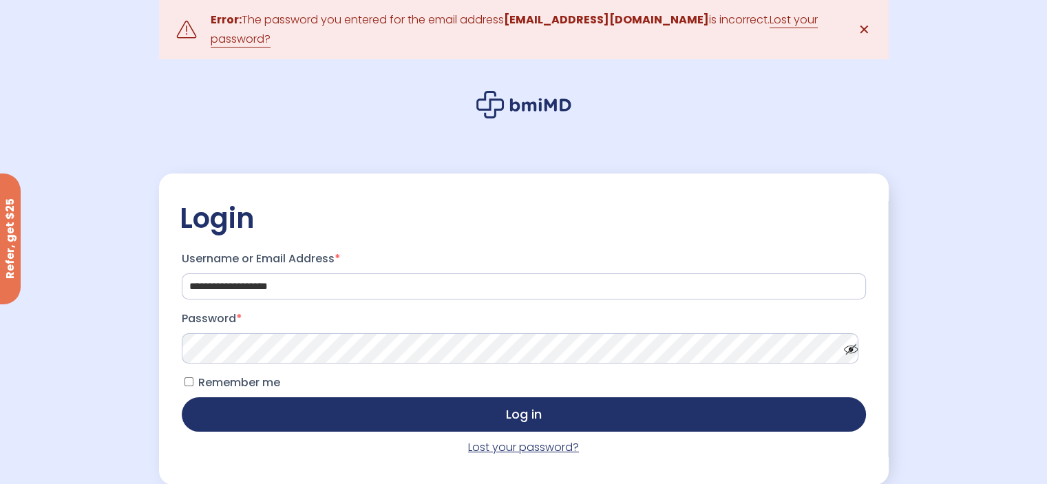
click at [525, 439] on link "Lost your password?" at bounding box center [523, 447] width 111 height 16
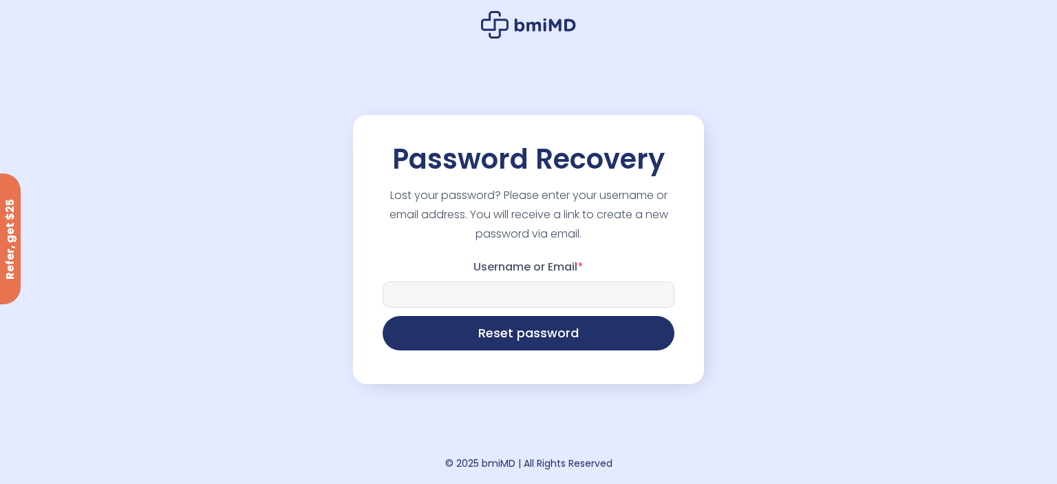
click at [465, 297] on input "Username or Email *" at bounding box center [529, 294] width 292 height 26
type input "**********"
click at [826, 299] on div "**********" at bounding box center [528, 242] width 1057 height 484
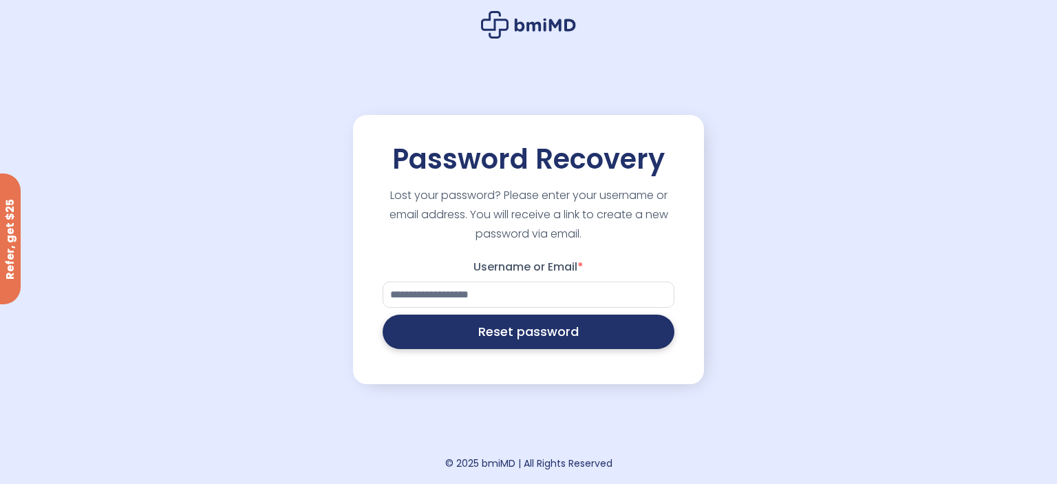
click at [545, 341] on button "Reset password" at bounding box center [529, 332] width 292 height 34
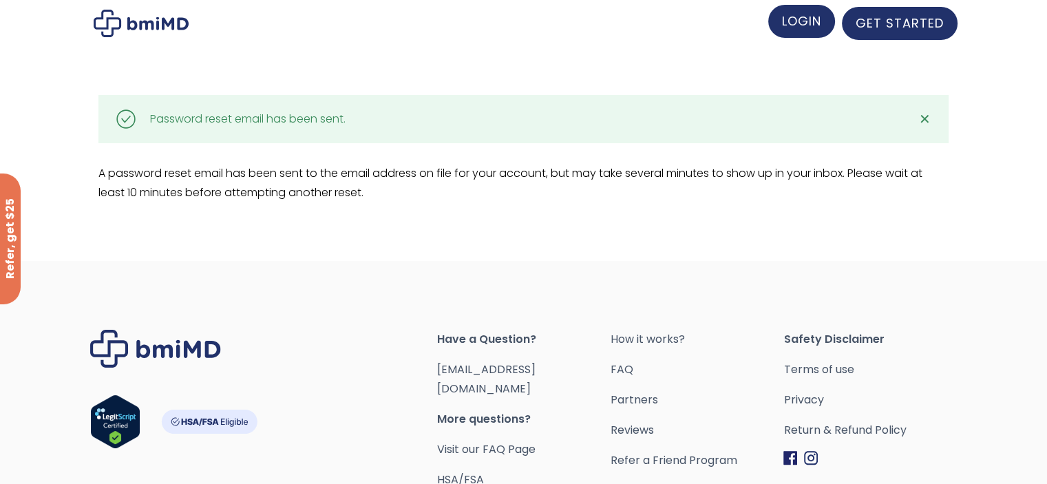
click at [813, 25] on span "LOGIN" at bounding box center [801, 20] width 39 height 17
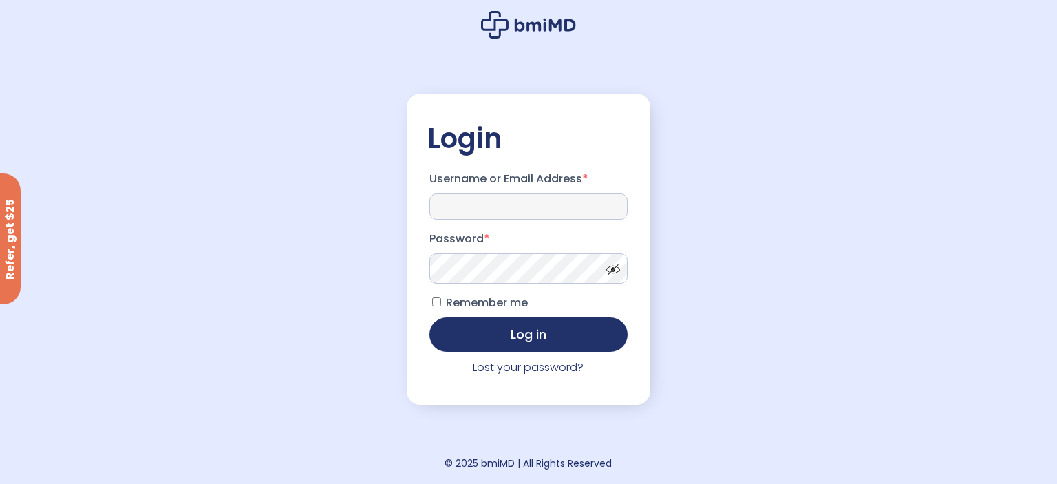
click at [470, 201] on input "Username or Email Address *" at bounding box center [528, 206] width 198 height 26
type input "**********"
click at [294, 295] on div "**********" at bounding box center [528, 242] width 1057 height 484
click at [429, 317] on button "Log in" at bounding box center [528, 334] width 198 height 34
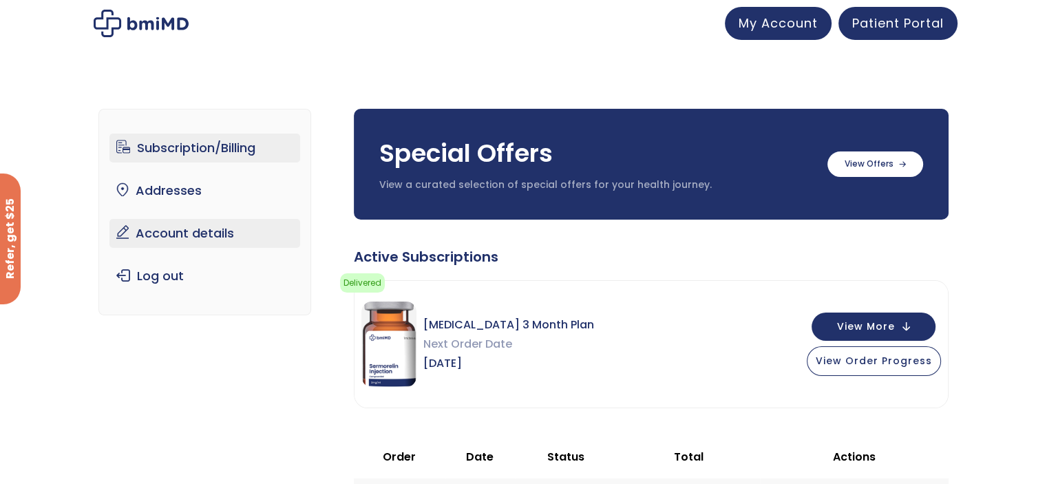
click at [189, 232] on link "Account details" at bounding box center [204, 233] width 191 height 29
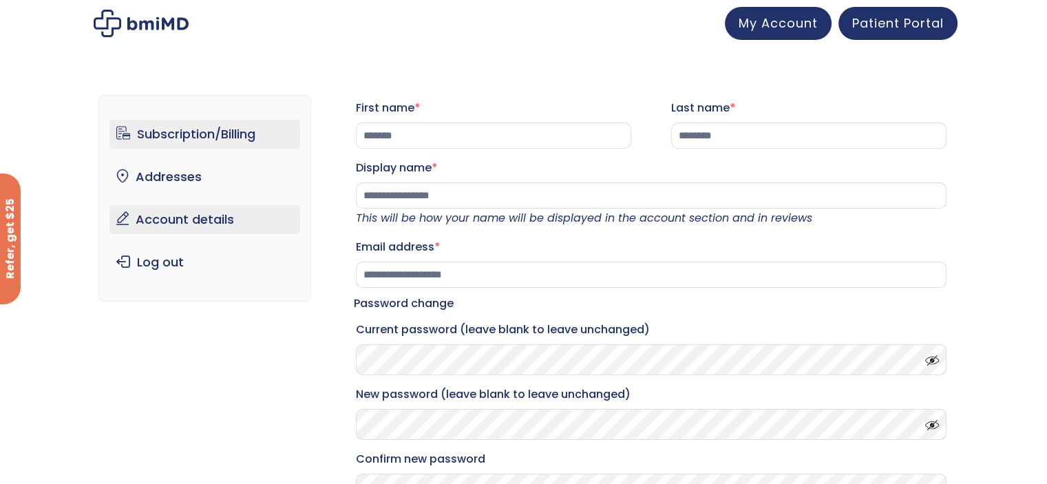
click at [217, 130] on link "Subscription/Billing" at bounding box center [204, 134] width 191 height 29
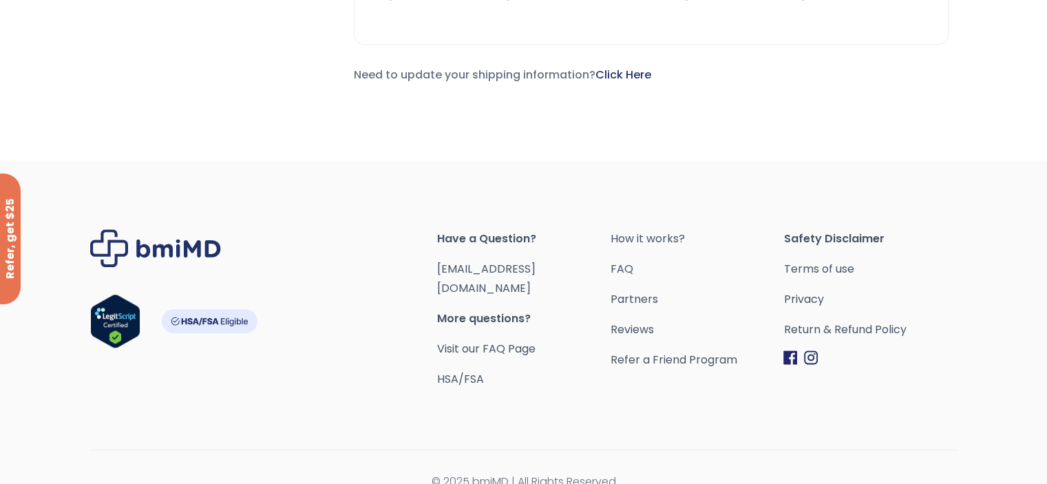
scroll to position [760, 0]
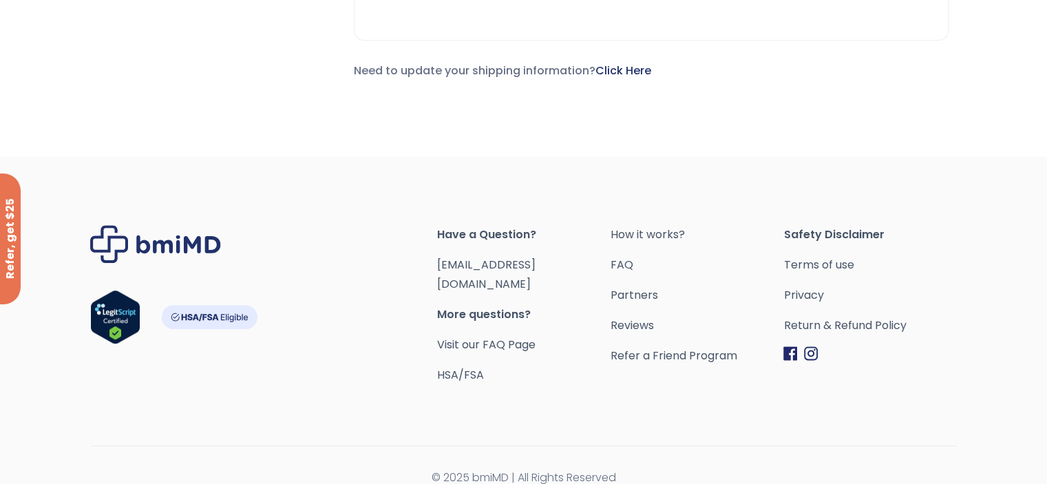
click at [485, 305] on span "More questions?" at bounding box center [523, 314] width 173 height 19
click at [478, 305] on span "More questions?" at bounding box center [523, 314] width 173 height 19
click at [503, 337] on link "Visit our FAQ Page" at bounding box center [486, 345] width 98 height 16
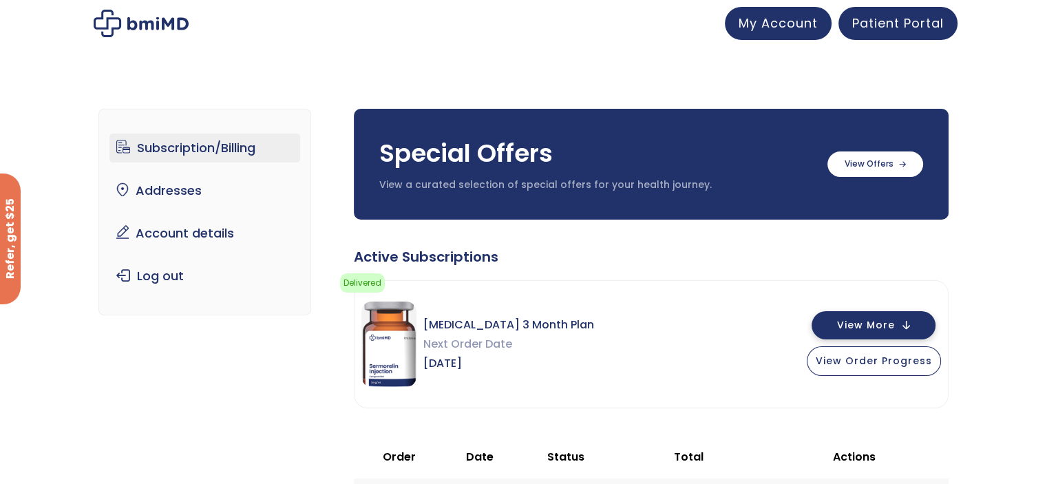
click at [913, 325] on button "View More" at bounding box center [873, 325] width 124 height 28
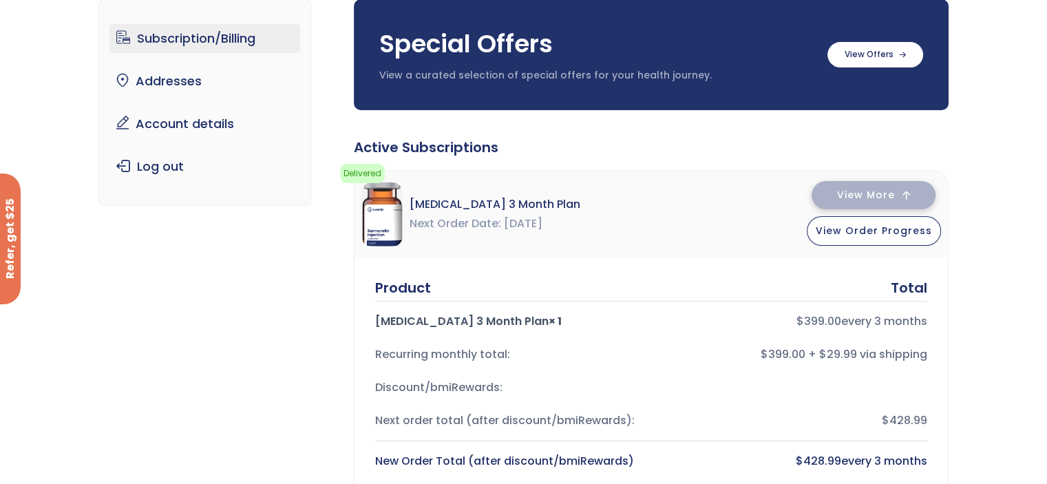
scroll to position [98, 0]
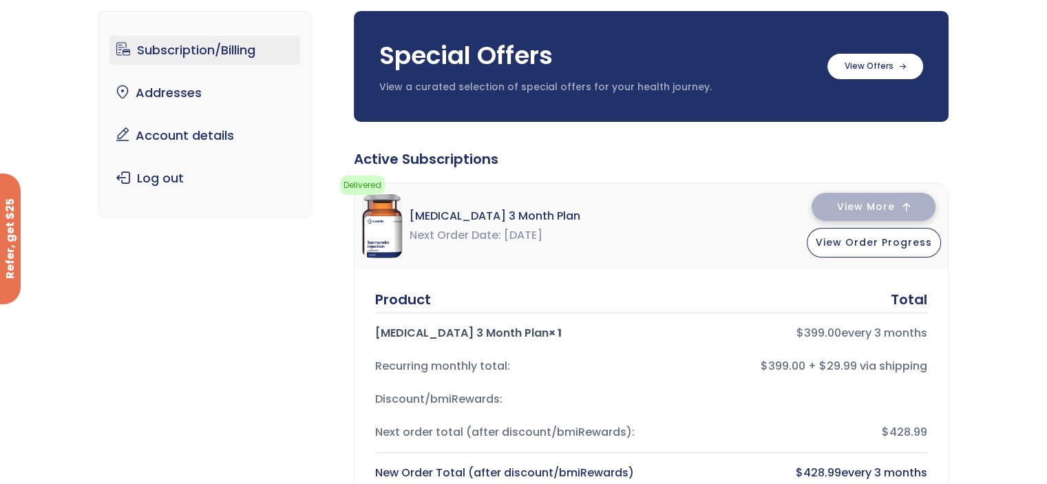
click at [895, 204] on span "View More" at bounding box center [866, 206] width 58 height 9
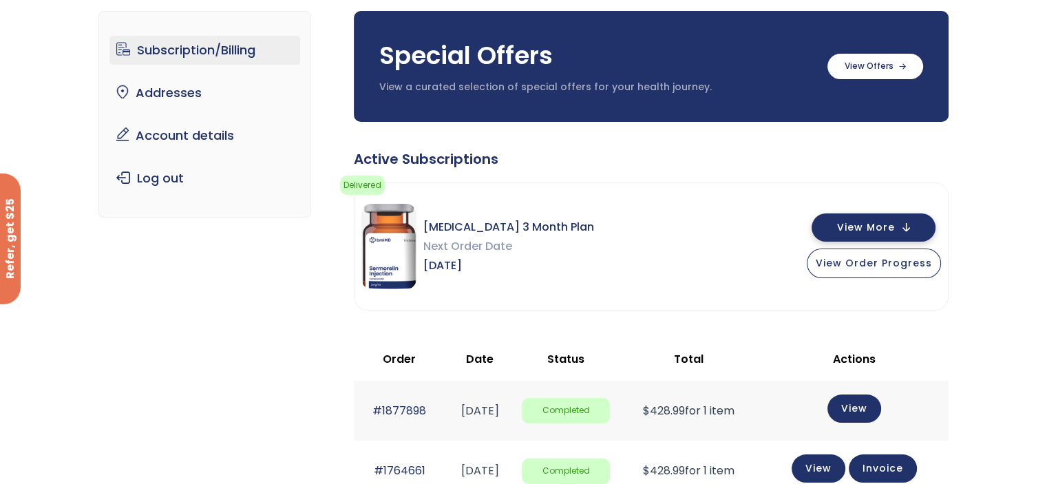
click at [913, 228] on button "View More" at bounding box center [873, 227] width 124 height 28
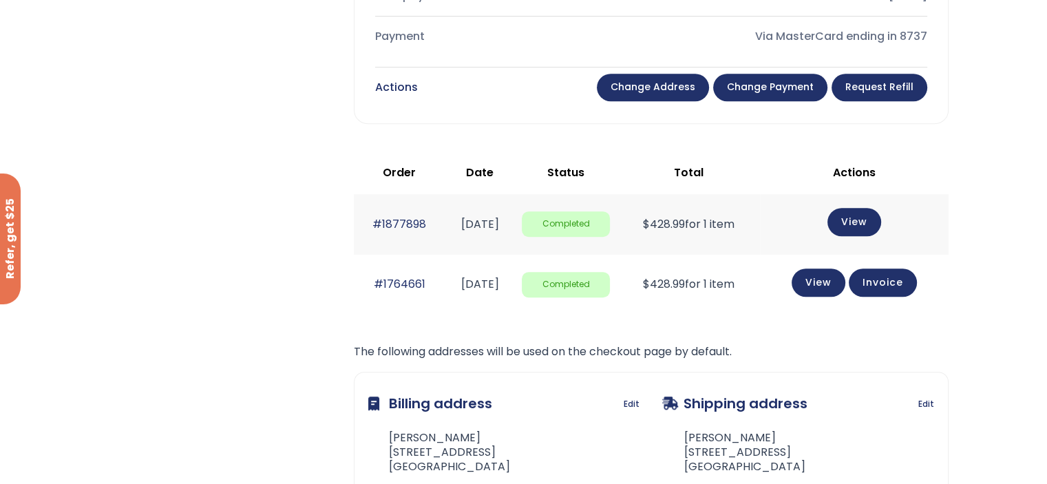
scroll to position [746, 0]
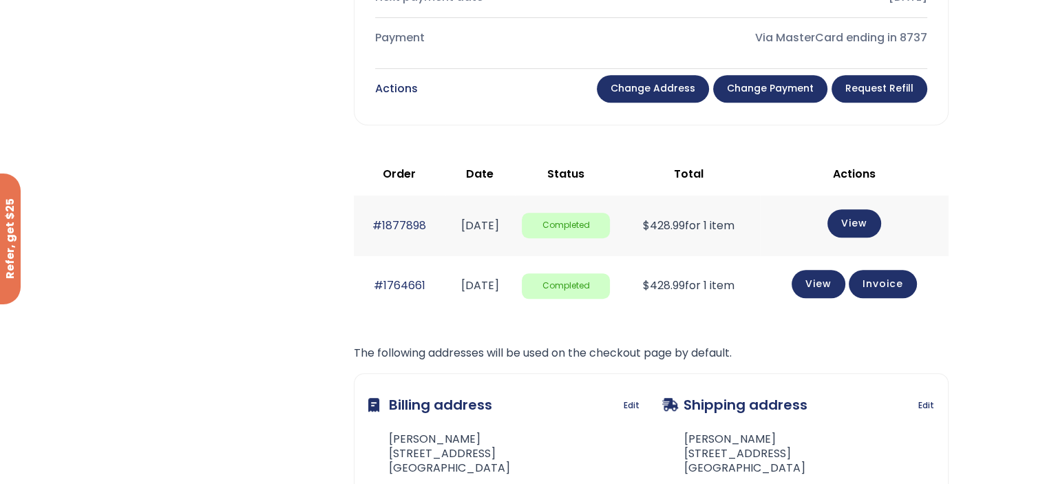
click at [875, 89] on link "Request Refill" at bounding box center [879, 89] width 96 height 28
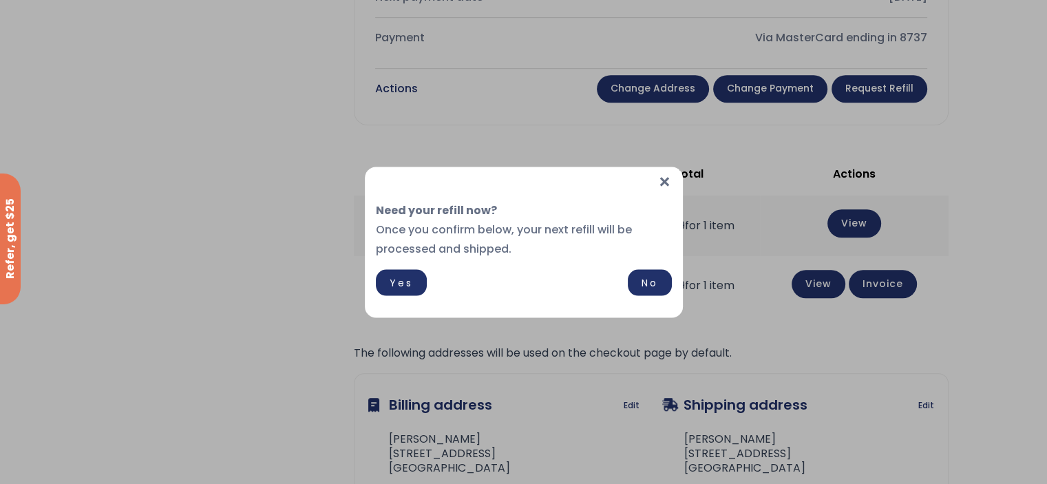
click at [662, 182] on span "×" at bounding box center [664, 182] width 14 height 30
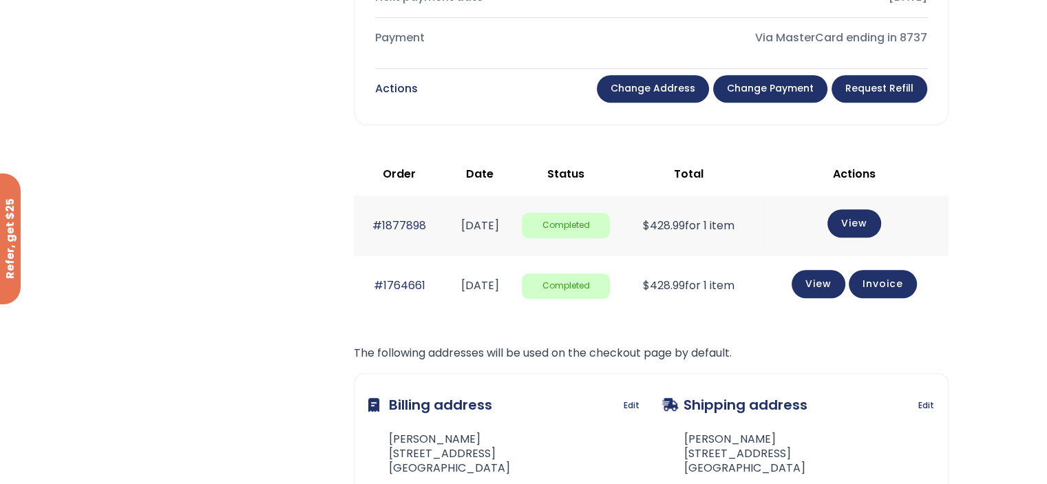
click at [779, 88] on link "Change payment" at bounding box center [770, 89] width 114 height 28
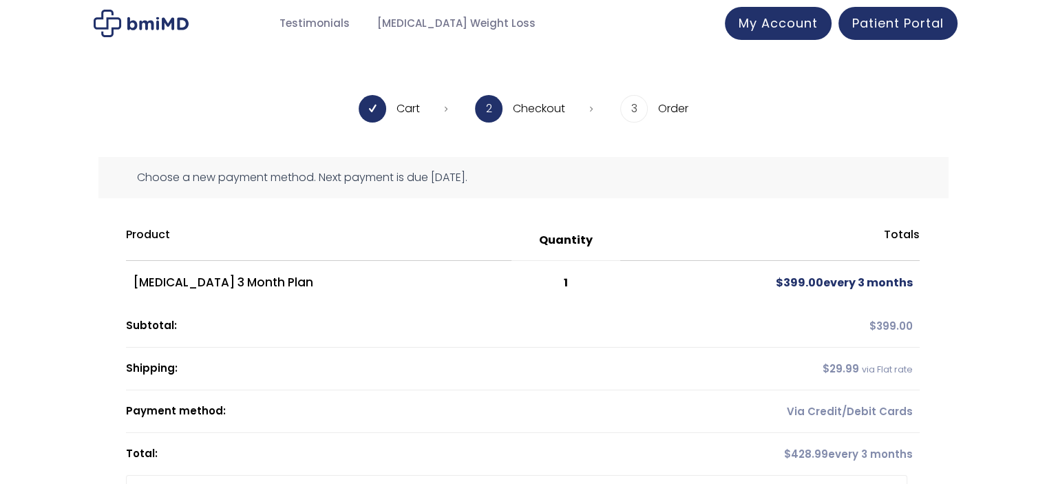
click at [823, 283] on td "$ 399.00 every 3 months" at bounding box center [769, 283] width 299 height 44
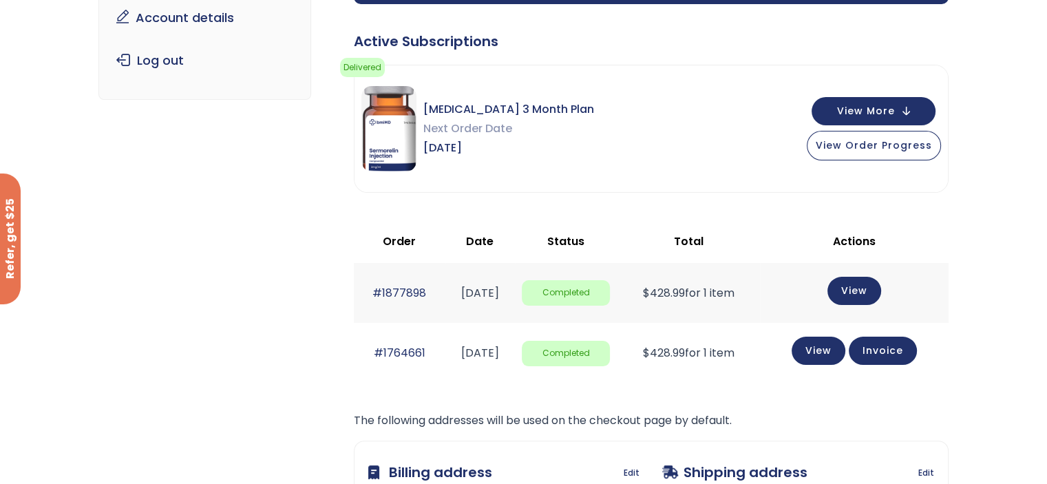
scroll to position [216, 0]
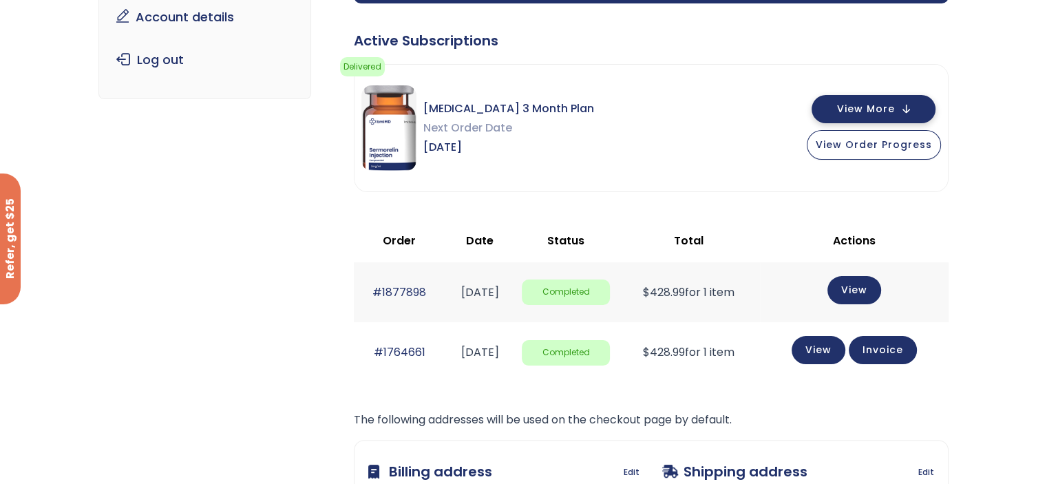
click at [914, 113] on button "View More" at bounding box center [873, 109] width 124 height 28
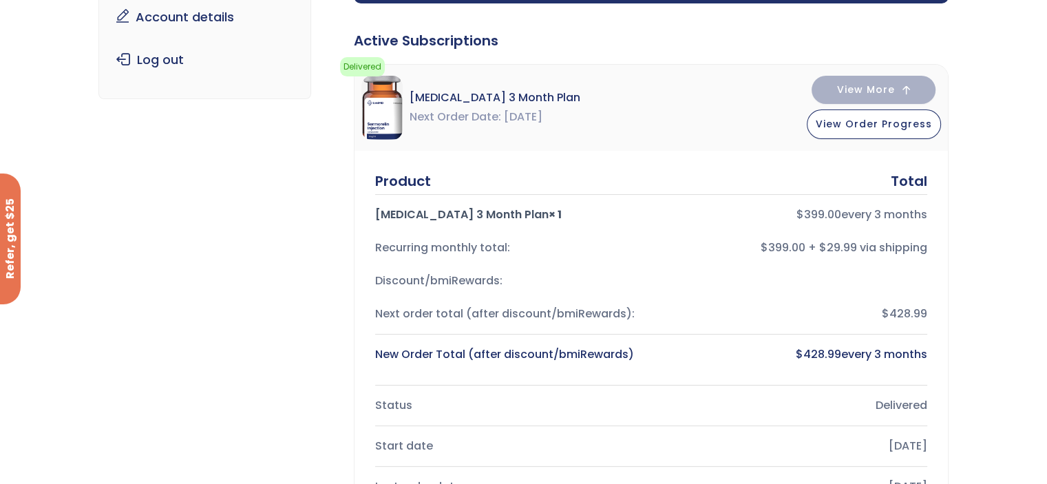
click at [485, 209] on div "[MEDICAL_DATA] 3 Month Plan × 1" at bounding box center [507, 214] width 265 height 19
click at [494, 215] on div "[MEDICAL_DATA] 3 Month Plan × 1" at bounding box center [507, 214] width 265 height 19
click at [486, 248] on div "Recurring monthly total:" at bounding box center [507, 247] width 265 height 19
click at [493, 213] on div "[MEDICAL_DATA] 3 Month Plan × 1" at bounding box center [507, 214] width 265 height 19
click at [546, 304] on div "Next order total (after discount/bmiRewards):" at bounding box center [507, 313] width 265 height 19
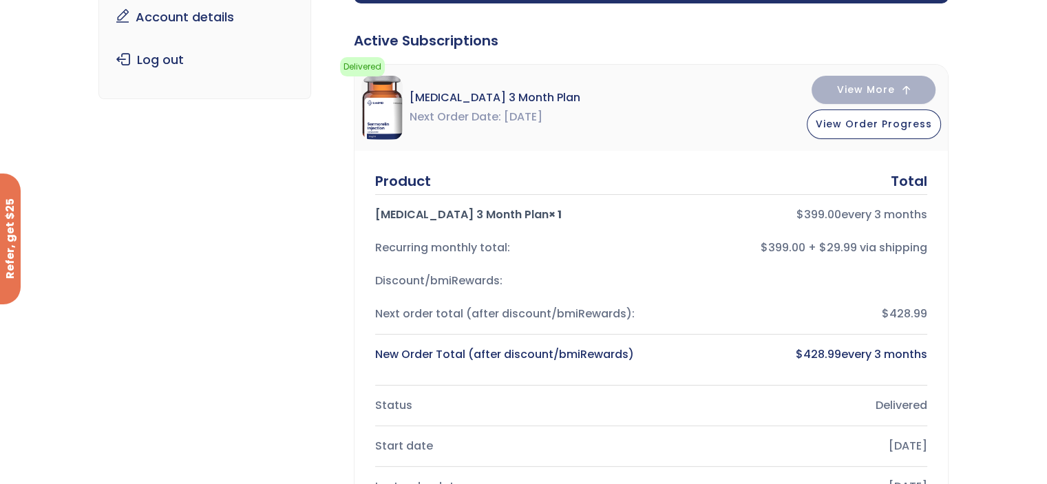
click at [540, 346] on div "New Order Total (after discount/bmiRewards)" at bounding box center [507, 354] width 265 height 19
click at [562, 368] on div "New Order Total (after discount/bmiRewards) $ 428.99 every 3 months" at bounding box center [651, 354] width 552 height 33
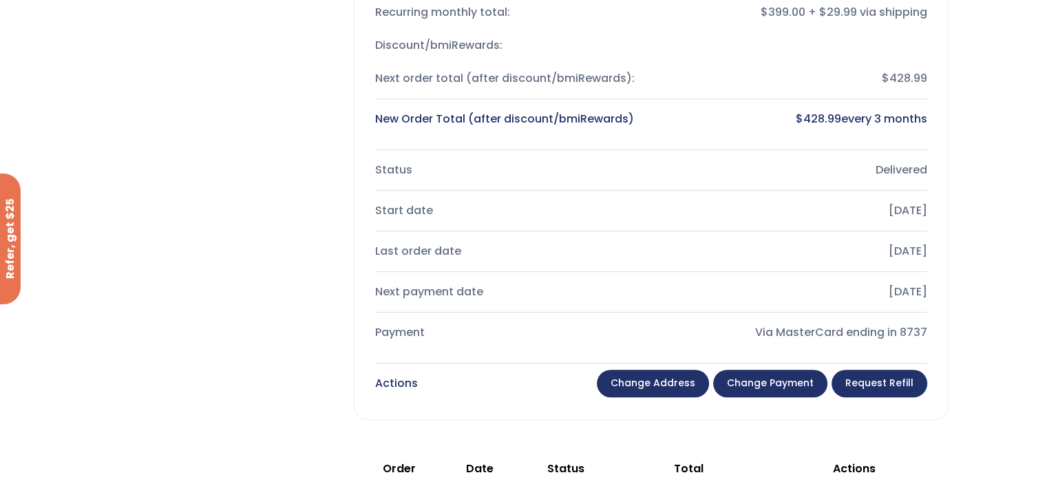
scroll to position [452, 0]
click at [593, 237] on div "Last order date [DATE]" at bounding box center [651, 250] width 552 height 33
click at [542, 299] on div "Next payment date" at bounding box center [507, 290] width 265 height 19
click at [487, 398] on div "Product Total [MEDICAL_DATA] 3 Month Plan × 1 $ 399.00 every 3 months Recurring…" at bounding box center [650, 167] width 593 height 505
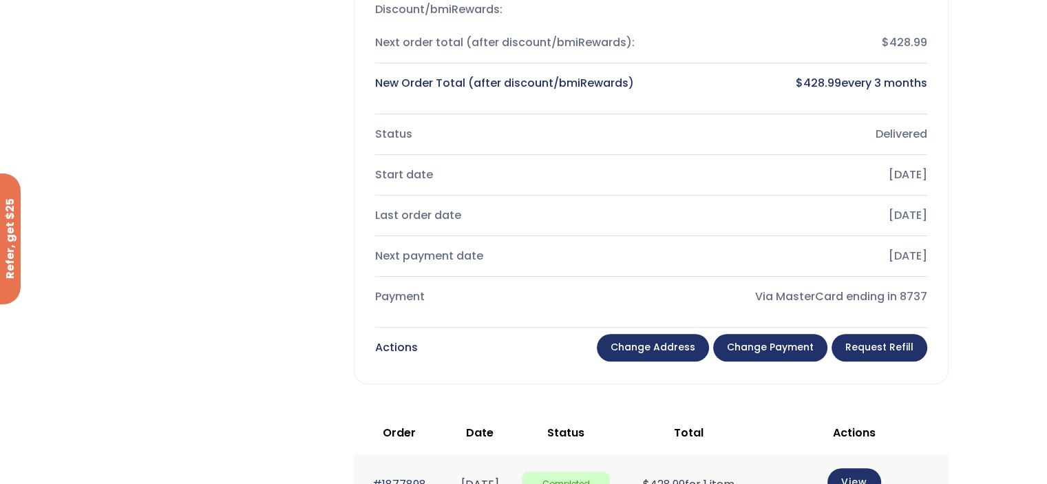
scroll to position [477, 0]
